Goal: Task Accomplishment & Management: Use online tool/utility

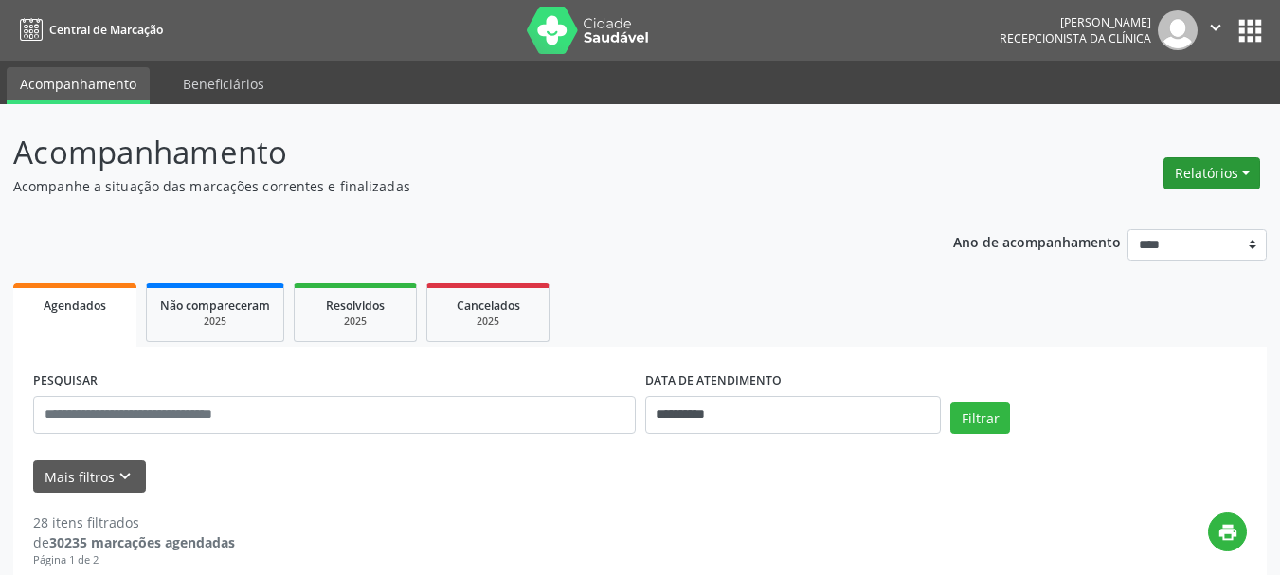
click at [1189, 176] on button "Relatórios" at bounding box center [1211, 173] width 97 height 32
click at [1114, 211] on link "Agendamentos" at bounding box center [1159, 214] width 204 height 27
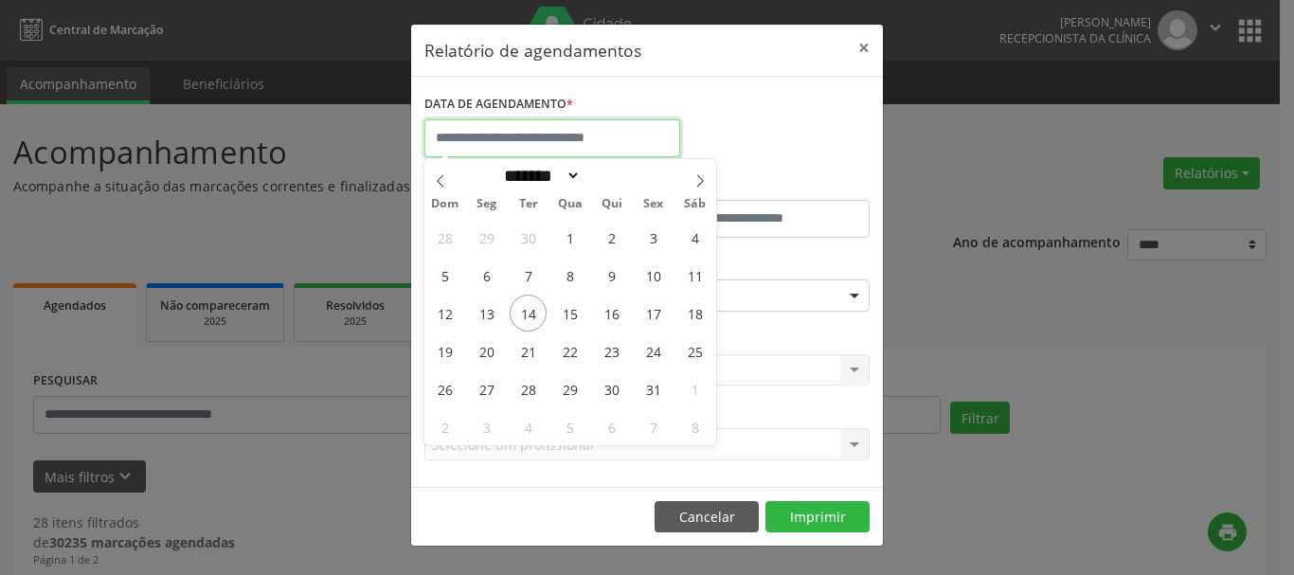
click at [477, 147] on input "text" at bounding box center [552, 138] width 256 height 38
click at [522, 320] on span "14" at bounding box center [528, 313] width 37 height 37
type input "**********"
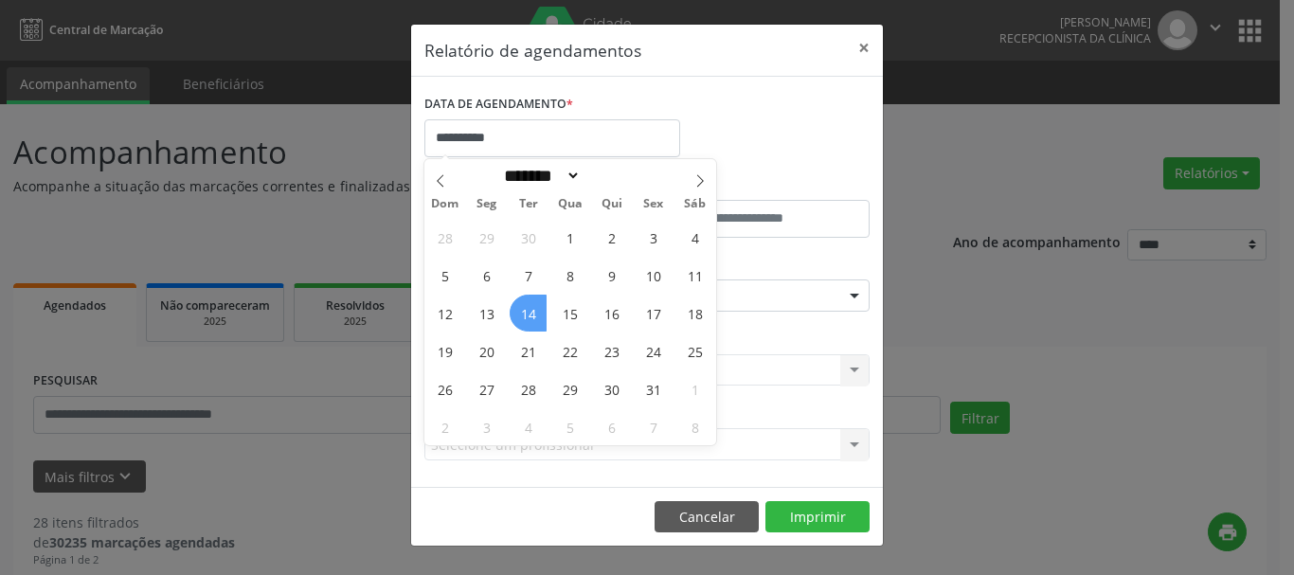
click at [522, 320] on span "14" at bounding box center [528, 313] width 37 height 37
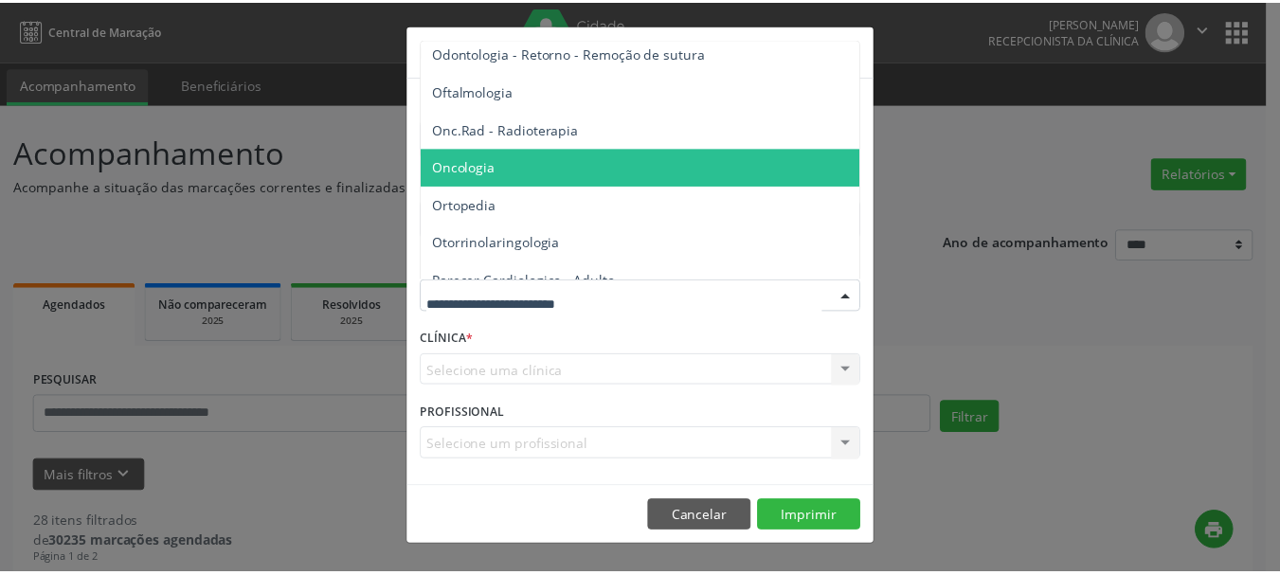
scroll to position [2652, 0]
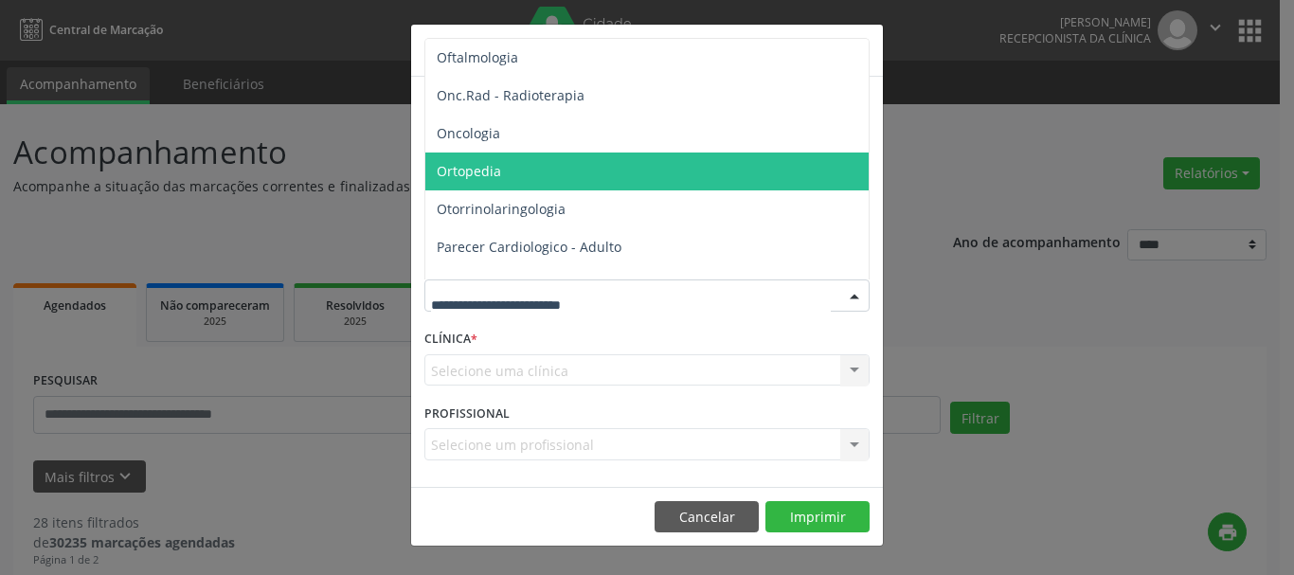
click at [466, 181] on span "Ortopedia" at bounding box center [648, 172] width 446 height 38
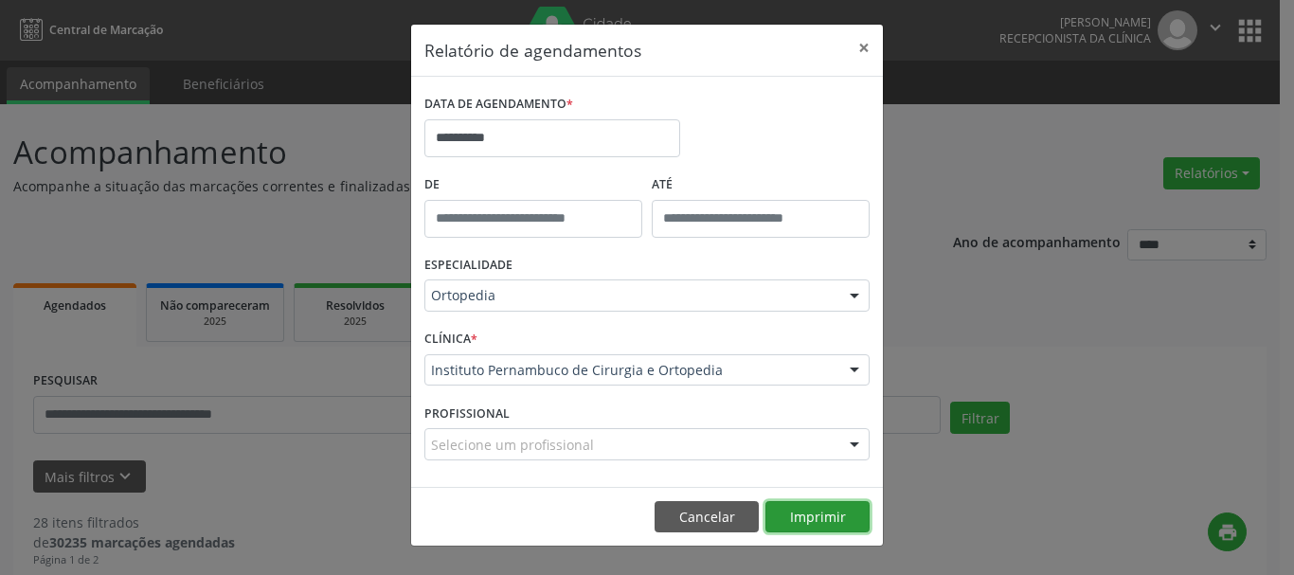
click at [795, 508] on button "Imprimir" at bounding box center [817, 517] width 104 height 32
click at [854, 43] on button "×" at bounding box center [864, 48] width 38 height 46
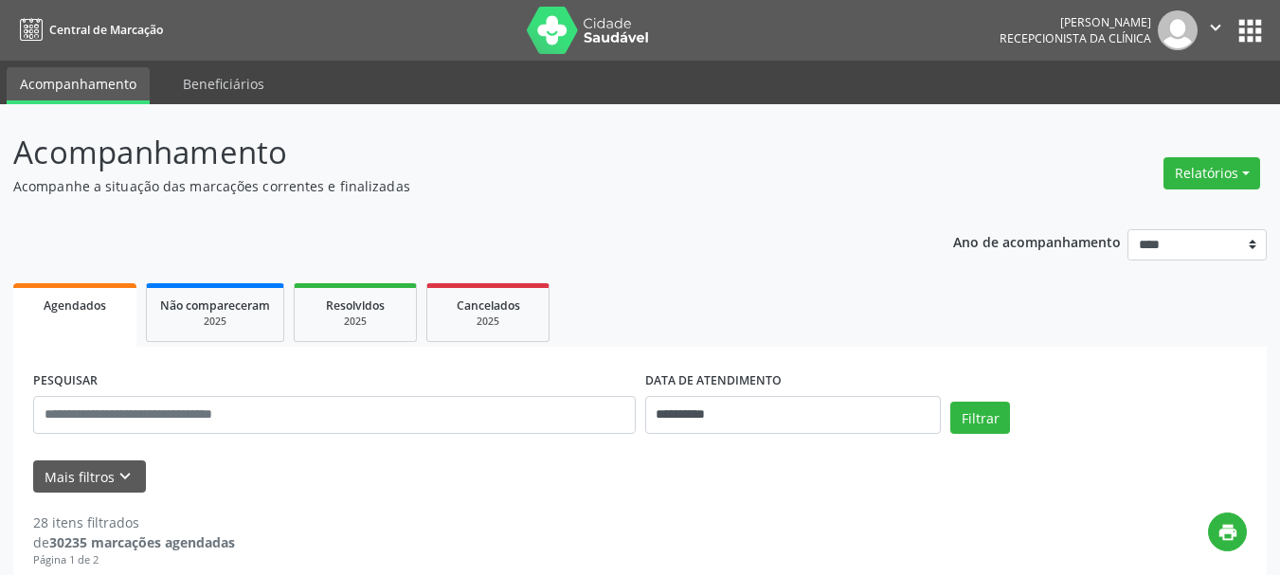
click at [1214, 28] on icon "" at bounding box center [1215, 27] width 21 height 21
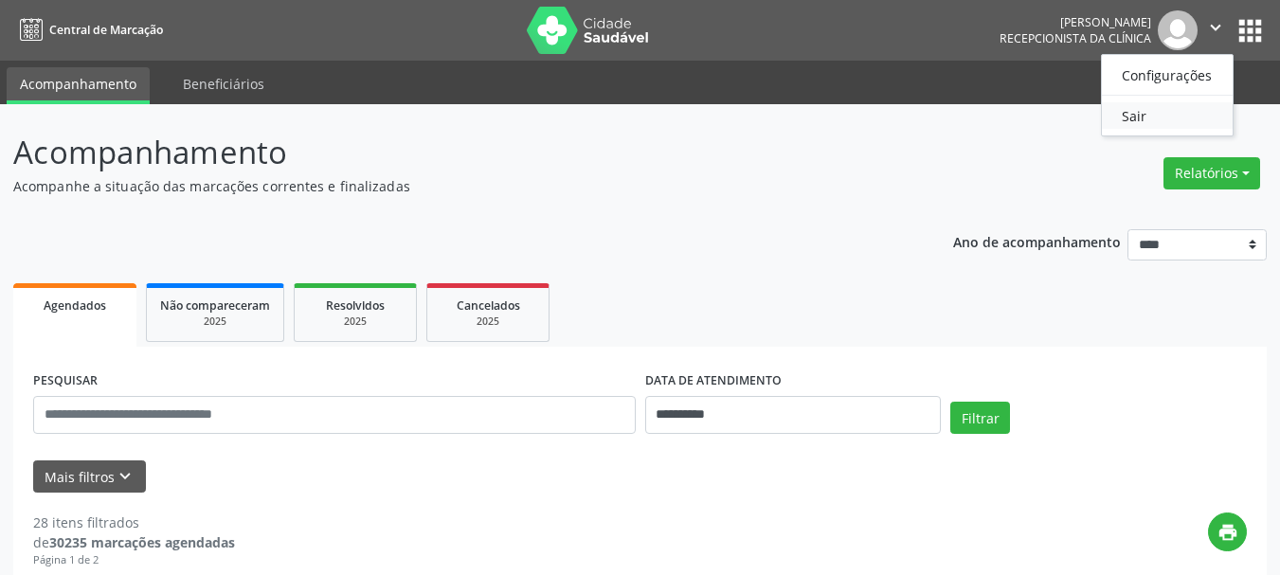
click at [1135, 116] on link "Sair" at bounding box center [1167, 115] width 131 height 27
